Goal: Task Accomplishment & Management: Use online tool/utility

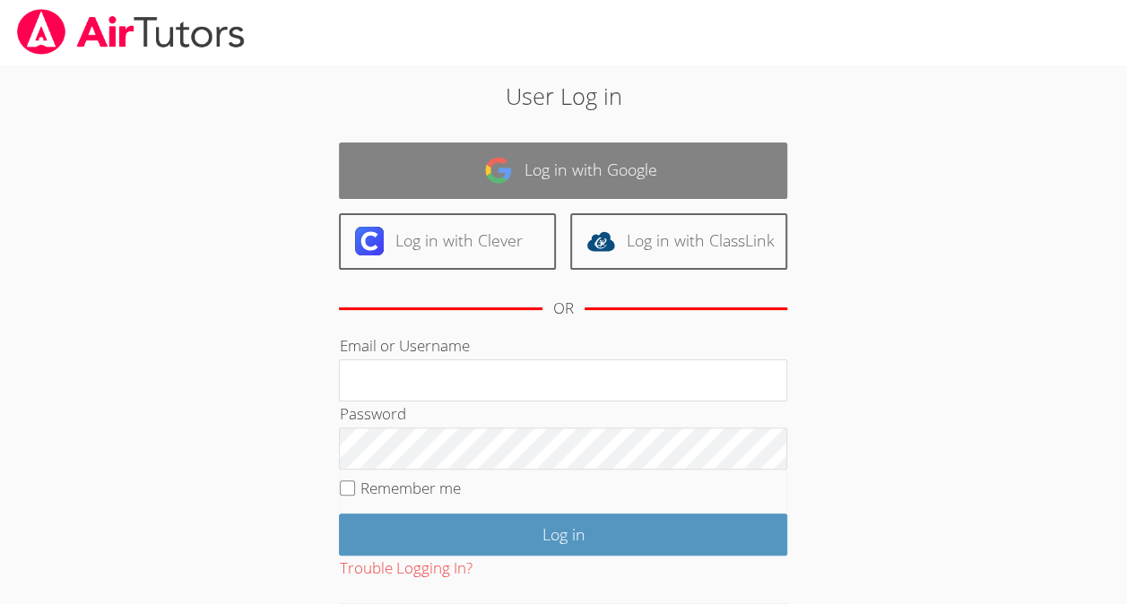
click at [640, 185] on link "Log in with Google" at bounding box center [563, 171] width 448 height 56
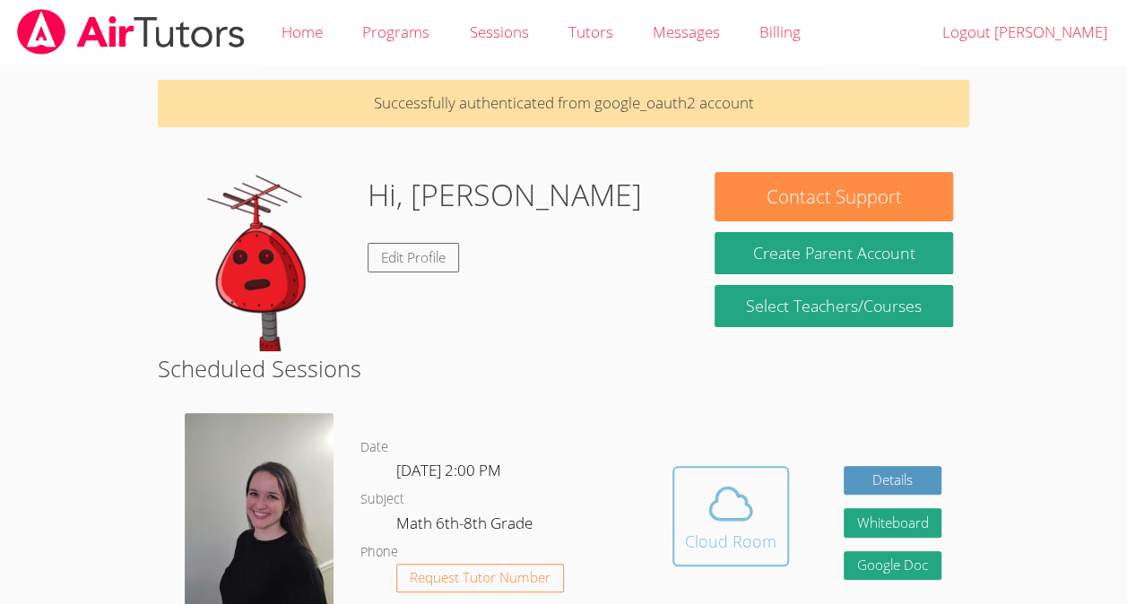
click at [705, 518] on icon at bounding box center [730, 504] width 50 height 50
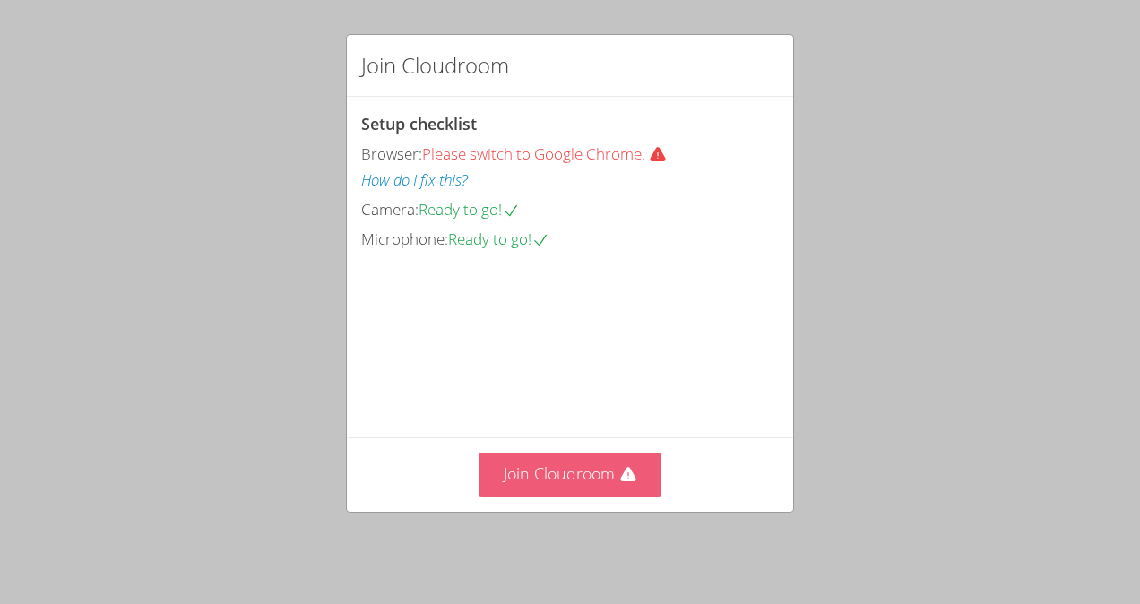
click at [552, 494] on button "Join Cloudroom" at bounding box center [571, 475] width 184 height 44
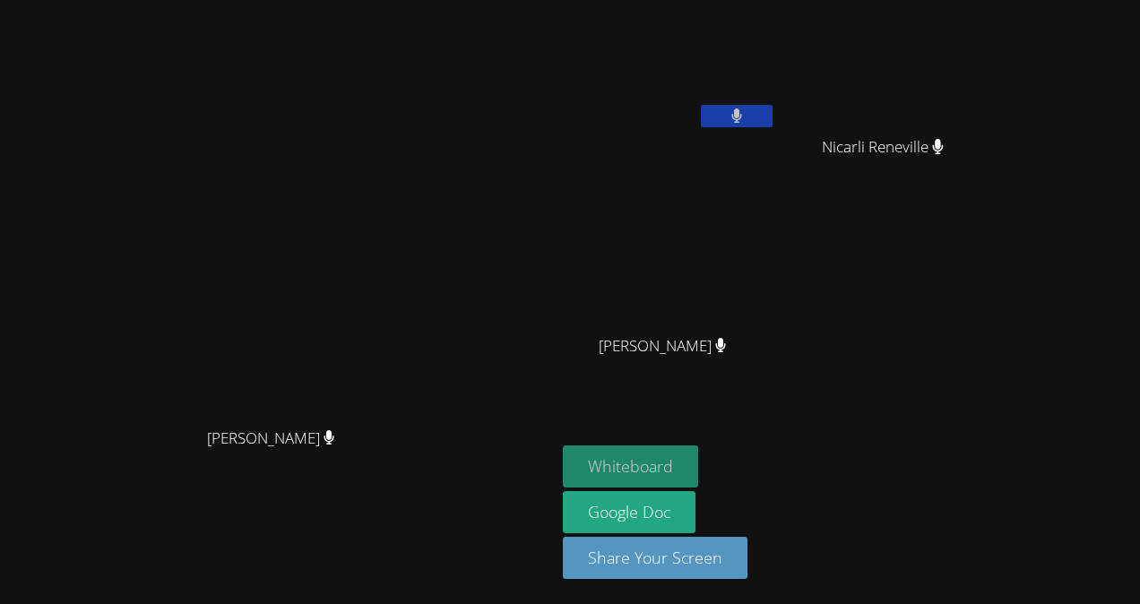
click at [698, 486] on button "Whiteboard" at bounding box center [630, 466] width 135 height 42
click at [698, 466] on button "Whiteboard" at bounding box center [630, 466] width 135 height 42
click at [773, 125] on button at bounding box center [737, 116] width 72 height 22
click at [773, 113] on button at bounding box center [737, 116] width 72 height 22
click at [698, 456] on button "Whiteboard" at bounding box center [630, 466] width 135 height 42
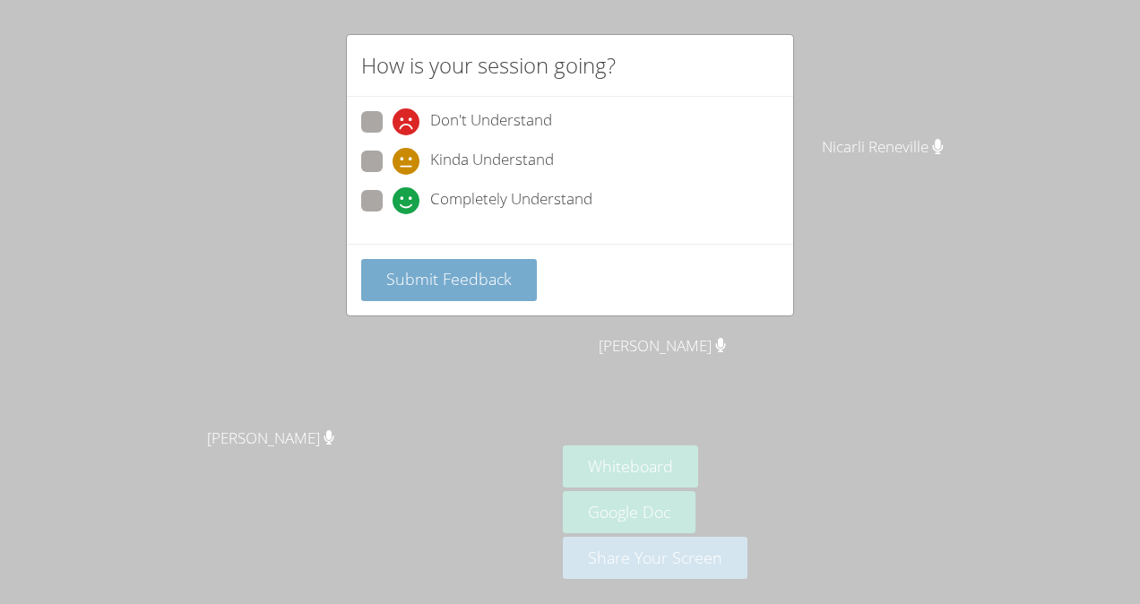
click at [477, 259] on button "Submit Feedback" at bounding box center [449, 280] width 176 height 42
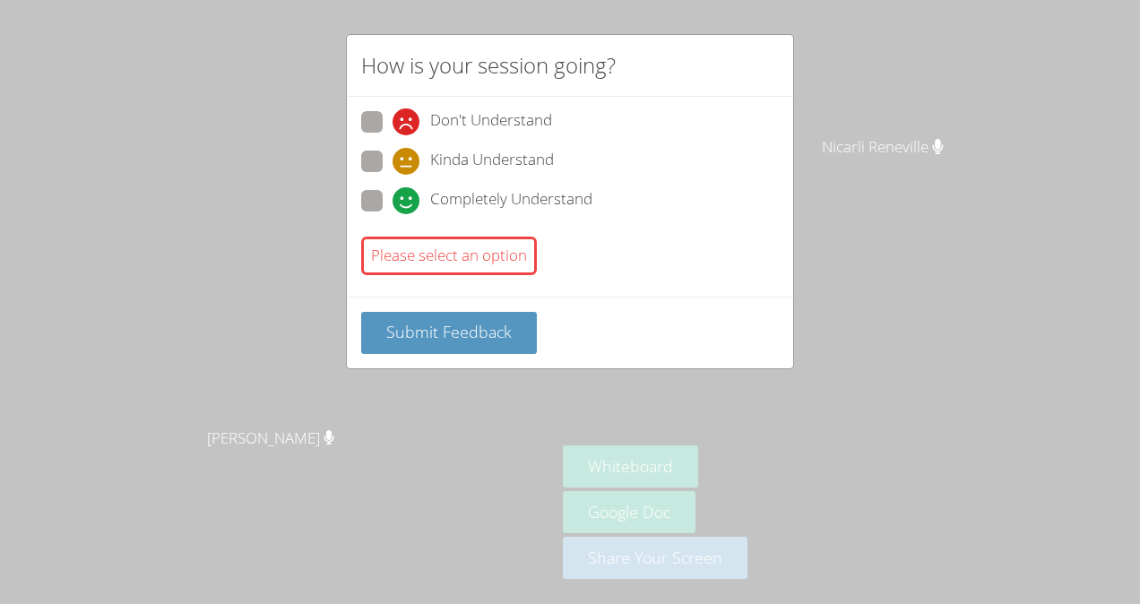
click at [517, 276] on div "Please select an option" at bounding box center [570, 255] width 418 height 53
click at [423, 333] on span "Submit Feedback" at bounding box center [448, 332] width 125 height 22
click at [389, 204] on label "Completely Understand" at bounding box center [476, 202] width 231 height 24
click at [393, 204] on input "Completely Understand" at bounding box center [400, 197] width 15 height 15
radio input "true"
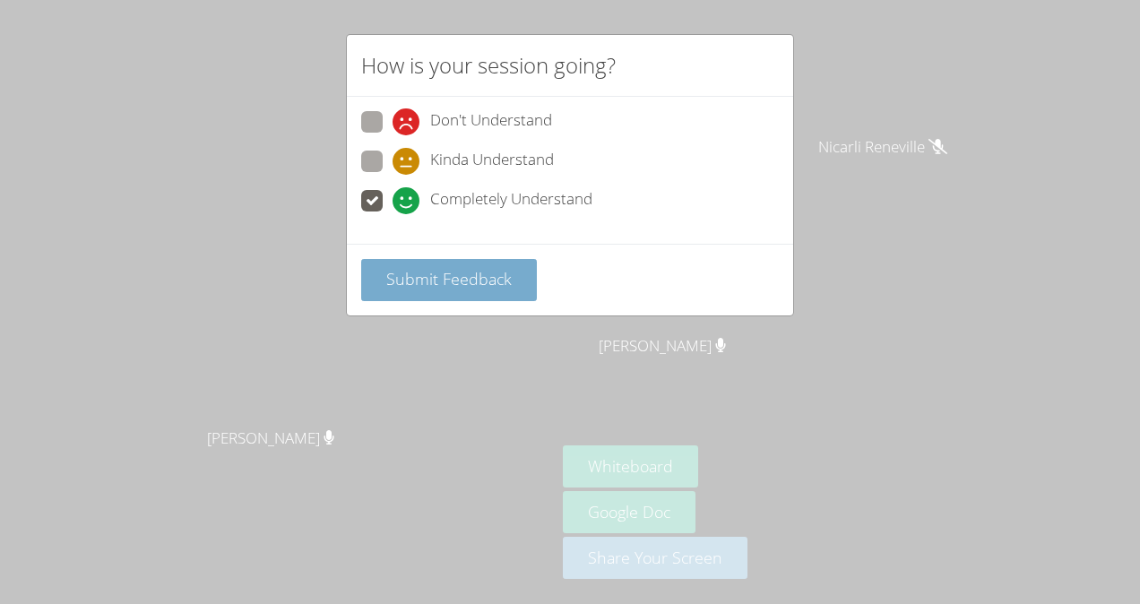
click at [394, 274] on span "Submit Feedback" at bounding box center [448, 279] width 125 height 22
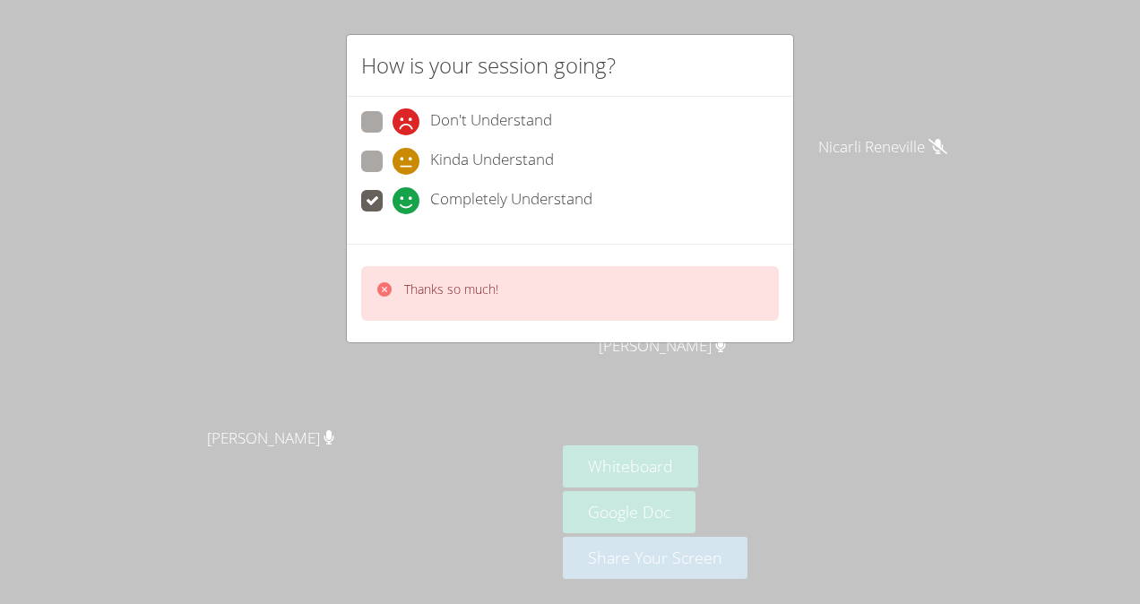
click at [739, 297] on div "Thanks so much!" at bounding box center [570, 293] width 418 height 55
click at [740, 302] on div "Thanks so much!" at bounding box center [570, 293] width 418 height 55
click at [754, 303] on div "Thanks so much!" at bounding box center [570, 293] width 418 height 55
click at [763, 303] on div "Thanks so much!" at bounding box center [570, 293] width 418 height 55
click at [394, 283] on div "Thanks so much!" at bounding box center [437, 294] width 123 height 26
